Goal: Task Accomplishment & Management: Complete application form

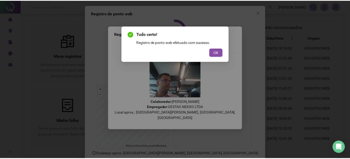
scroll to position [33, 0]
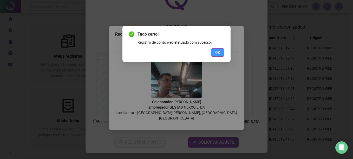
click at [216, 54] on span "OK" at bounding box center [218, 53] width 5 height 6
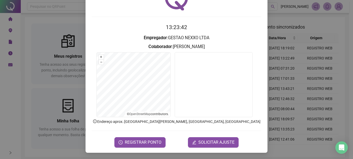
drag, startPoint x: 41, startPoint y: 87, endPoint x: 48, endPoint y: 86, distance: 7.1
click at [48, 86] on div "Registro de ponto web 13:23:42 Empregador : GESTAO NEXXO LTDA Colaborador : MAT…" at bounding box center [176, 79] width 353 height 159
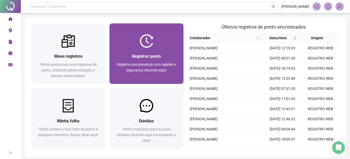
click at [127, 54] on div "Registrar ponto" at bounding box center [146, 56] width 61 height 7
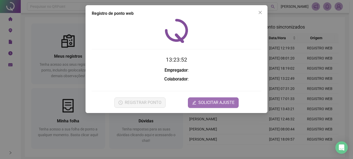
click at [200, 106] on span "SOLICITAR AJUSTE" at bounding box center [217, 103] width 36 height 6
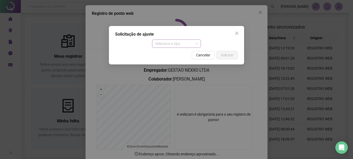
click at [175, 43] on span "Selecione o tipo" at bounding box center [176, 44] width 43 height 8
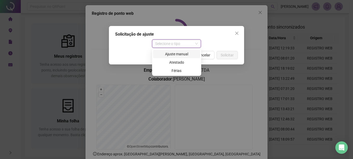
click at [175, 56] on div "Ajuste manual" at bounding box center [176, 54] width 41 height 6
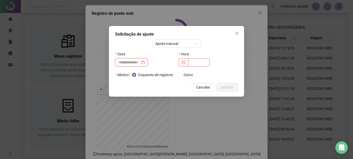
click at [138, 64] on input at bounding box center [129, 63] width 22 height 6
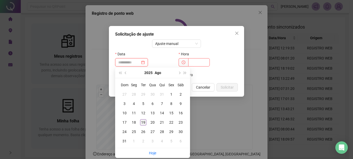
type input "**********"
click at [145, 122] on div "19" at bounding box center [143, 122] width 6 height 6
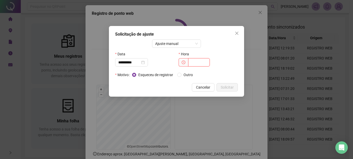
click at [188, 61] on input "text" at bounding box center [199, 62] width 22 height 8
type input "*****"
click at [224, 85] on span "Solicitar" at bounding box center [227, 88] width 13 height 6
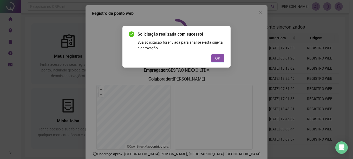
click at [220, 52] on div "Solicitação realizada com sucesso! Sua solicitação foi enviada para análise e e…" at bounding box center [177, 46] width 96 height 31
click at [220, 56] on button "OK" at bounding box center [217, 58] width 13 height 8
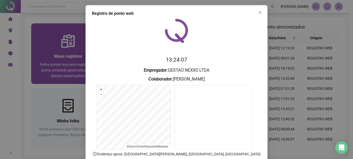
click at [52, 83] on div "Registro de ponto web 13:24:07 Empregador : GESTAO NEXXO LTDA Colaborador : [PE…" at bounding box center [176, 79] width 353 height 159
